Goal: Information Seeking & Learning: Learn about a topic

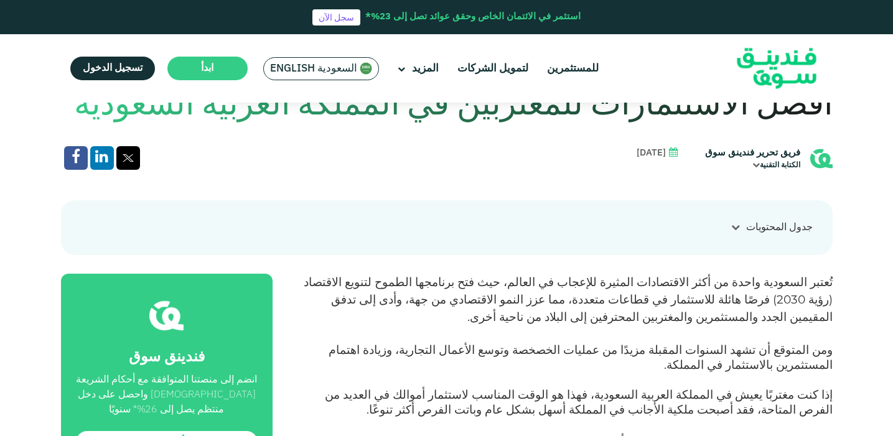
scroll to position [354, 0]
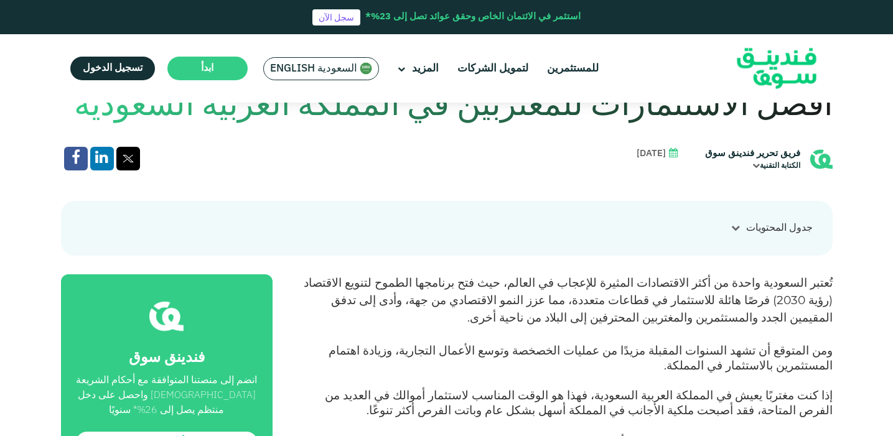
click at [637, 154] on span "[DATE]" at bounding box center [651, 154] width 29 height 14
drag, startPoint x: 667, startPoint y: 156, endPoint x: 606, endPoint y: 156, distance: 61.0
click at [606, 156] on div "فريق تحرير فندينق سوق الكتابة التقنية [DATE]" at bounding box center [447, 160] width 772 height 26
copy span "[DATE]"
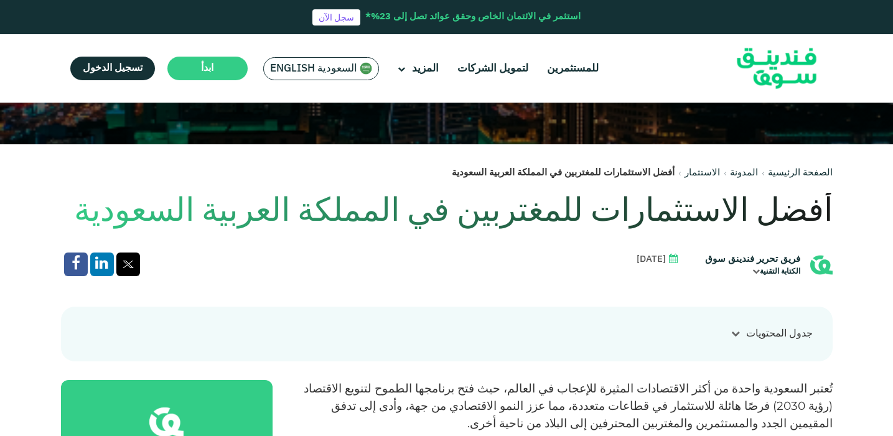
scroll to position [232, 0]
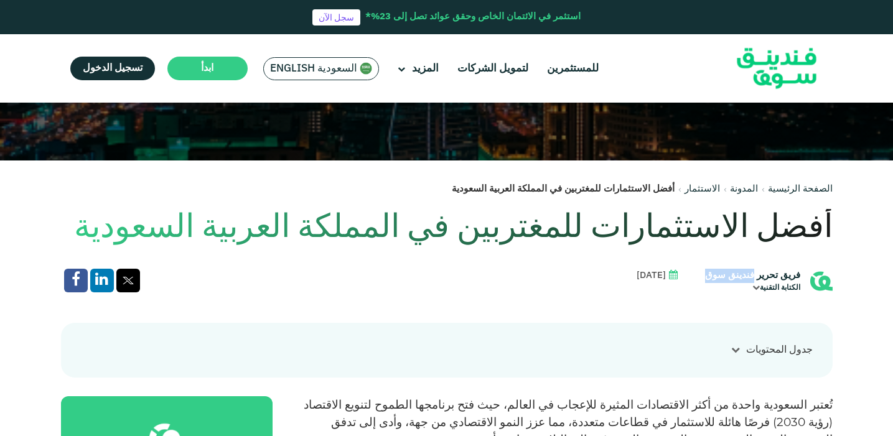
drag, startPoint x: 755, startPoint y: 273, endPoint x: 702, endPoint y: 273, distance: 52.9
click at [702, 273] on div "فريق تحرير فندينق سوق الكتابة التقنية" at bounding box center [764, 282] width 138 height 26
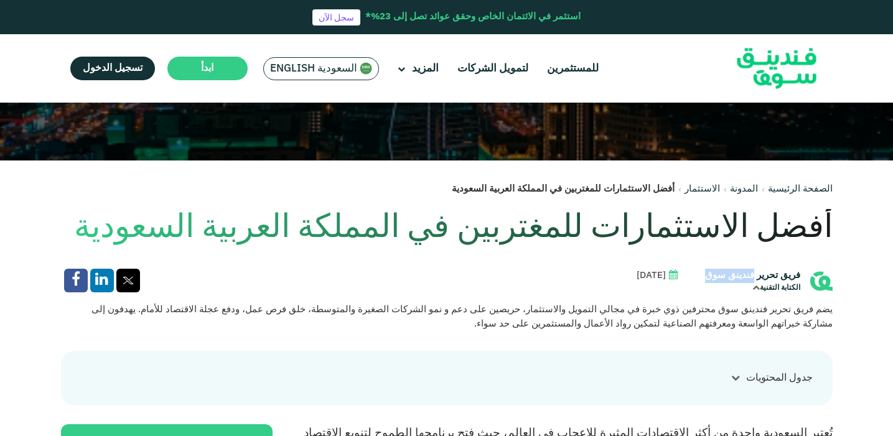
copy div "فندينق سوق"
